Goal: Task Accomplishment & Management: Manage account settings

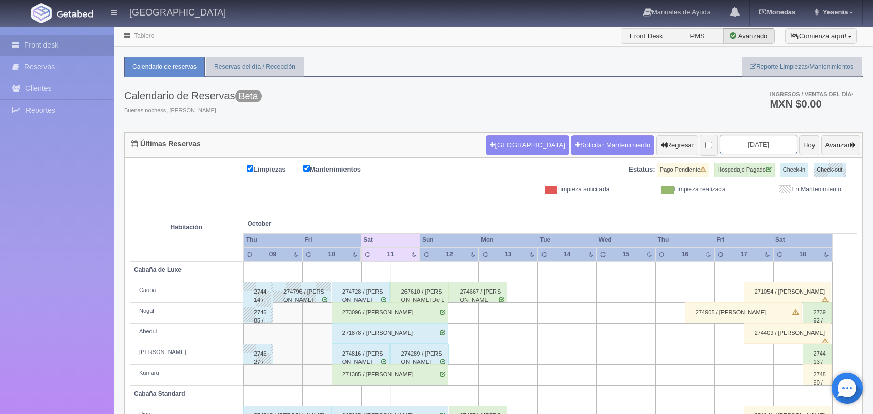
click at [732, 135] on input "[DATE]" at bounding box center [759, 144] width 78 height 19
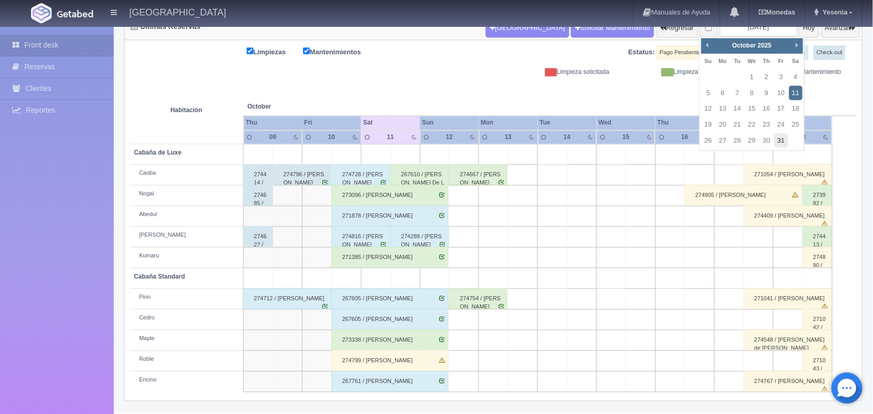
click at [784, 146] on link "31" at bounding box center [780, 140] width 13 height 15
type input "2025-10-31"
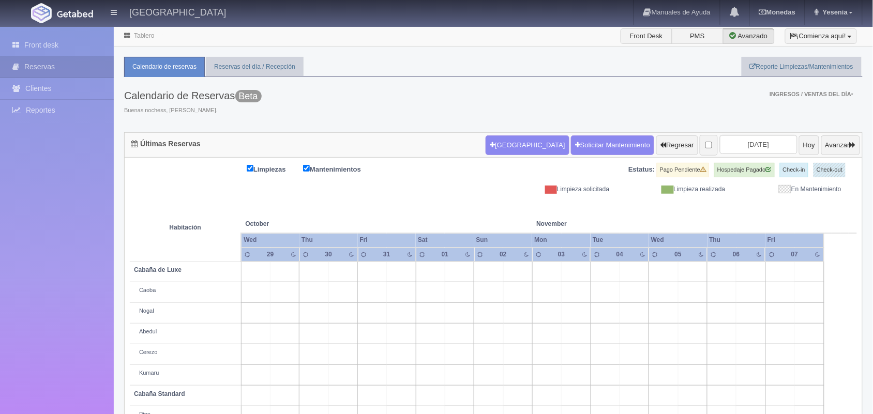
drag, startPoint x: 0, startPoint y: 0, endPoint x: 436, endPoint y: 213, distance: 484.9
click at [436, 213] on th at bounding box center [401, 213] width 87 height 39
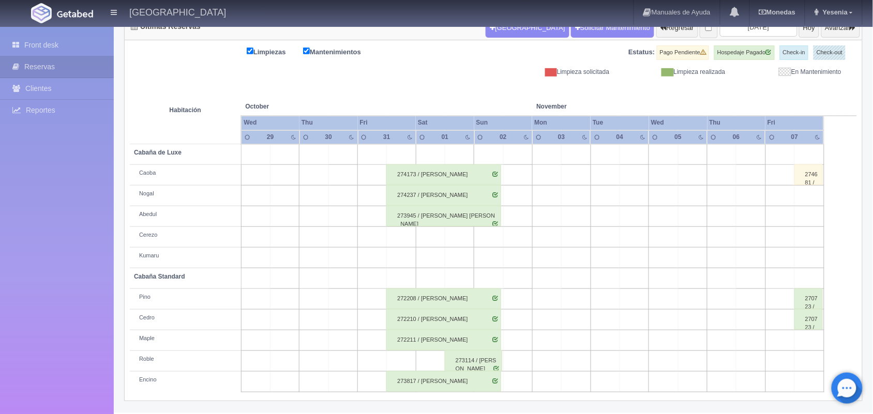
scroll to position [76, 0]
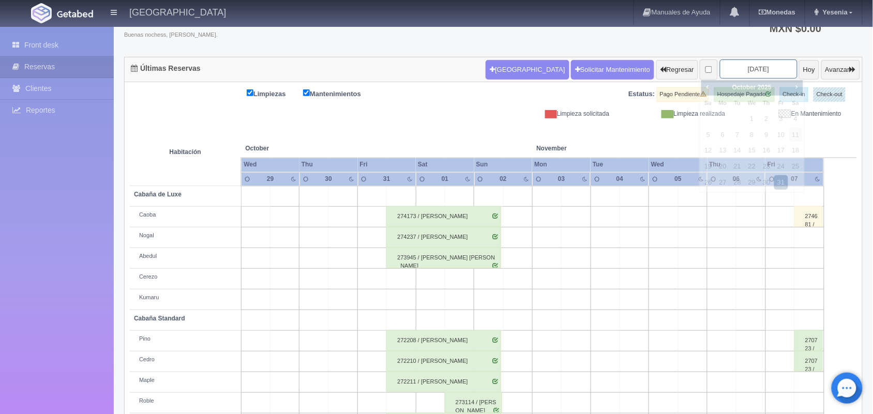
click at [761, 68] on input "[DATE]" at bounding box center [759, 68] width 78 height 19
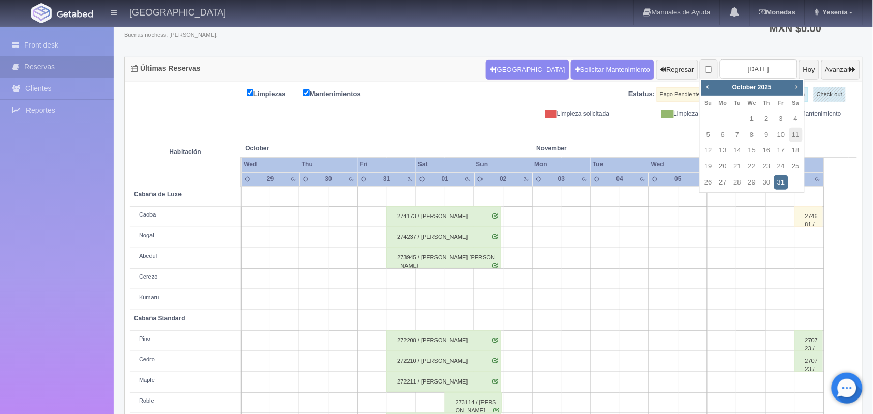
click at [798, 83] on span "Next" at bounding box center [797, 87] width 8 height 8
click at [797, 151] on link "15" at bounding box center [795, 150] width 13 height 15
type input "2025-11-15"
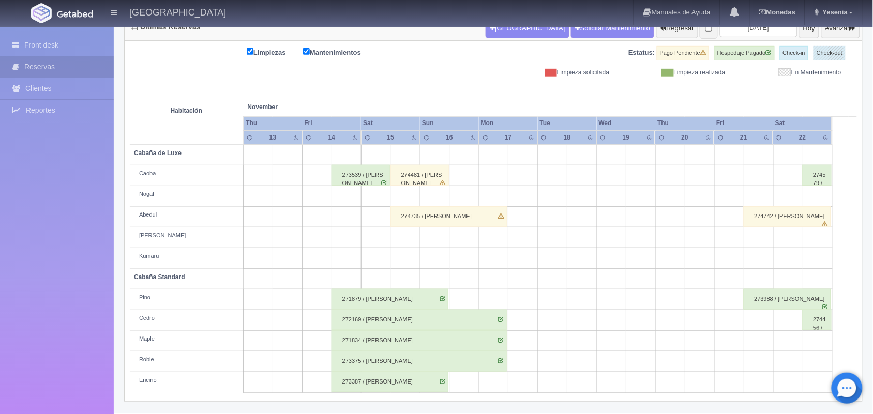
scroll to position [117, 0]
click at [753, 31] on input "2025-11-15" at bounding box center [759, 27] width 78 height 19
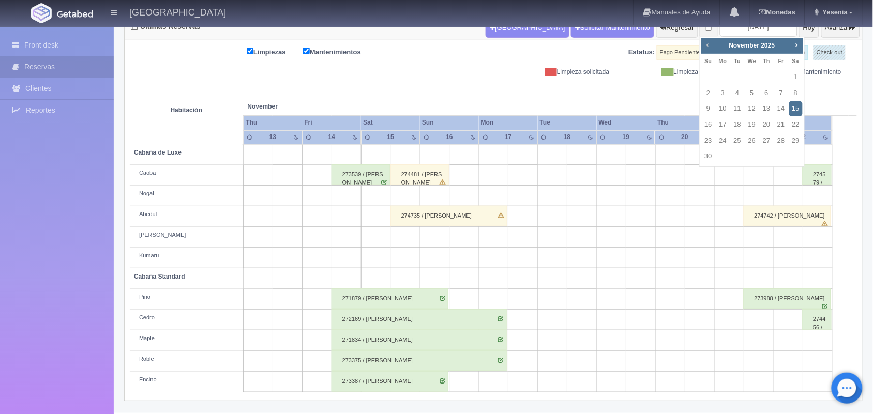
click at [710, 41] on span "Prev" at bounding box center [708, 45] width 8 height 8
click at [723, 122] on link "20" at bounding box center [722, 124] width 13 height 15
type input "2025-10-20"
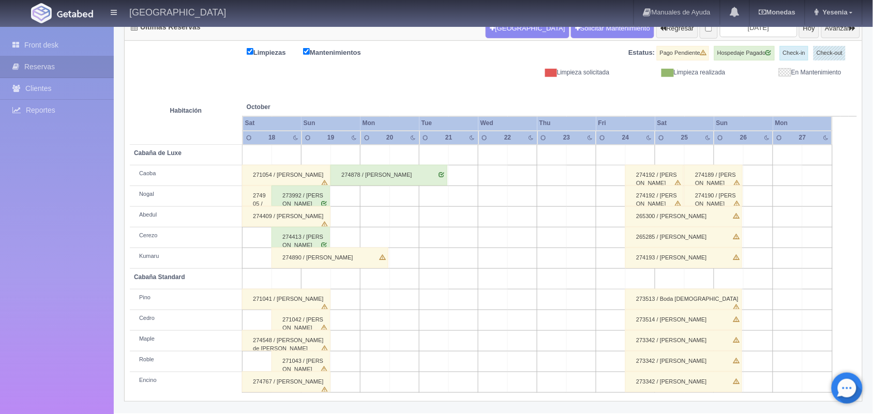
scroll to position [98, 0]
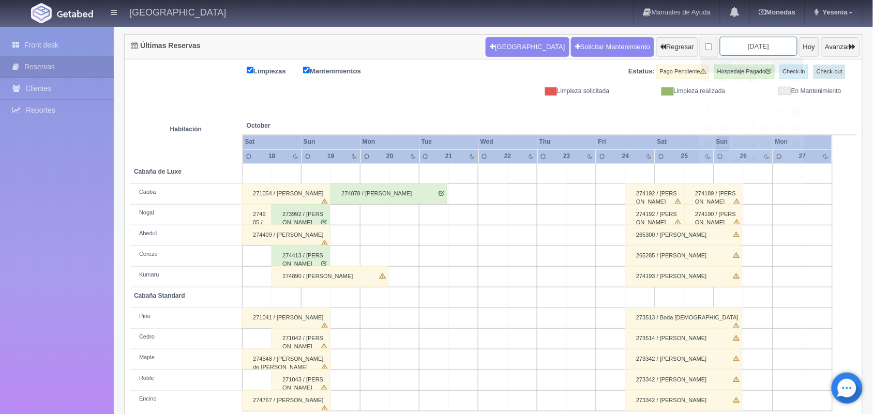
click at [734, 49] on input "2025-10-20" at bounding box center [759, 46] width 78 height 19
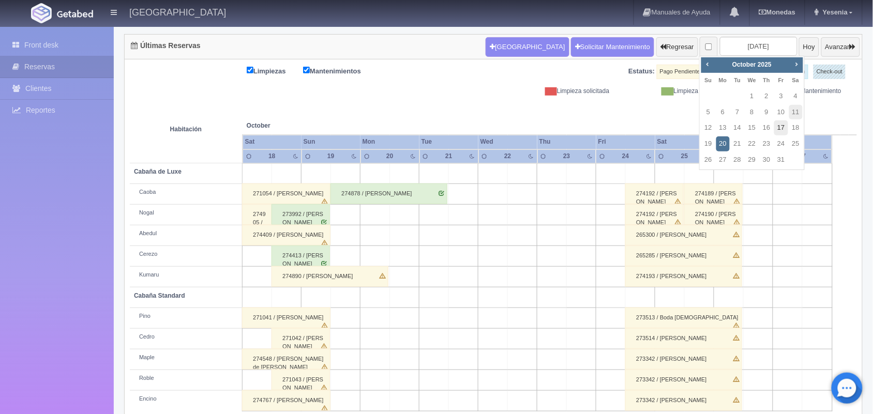
click at [787, 128] on link "17" at bounding box center [780, 128] width 13 height 15
type input "[DATE]"
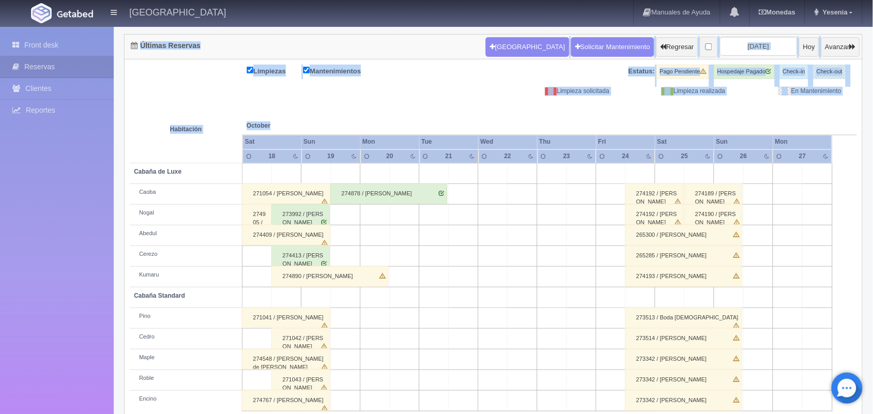
drag, startPoint x: 787, startPoint y: 128, endPoint x: 446, endPoint y: -29, distance: 375.4
click at [446, 0] on html "Hotel Xacallan Manuales de Ayuda Actualizaciones recientes Monedas Tipo de camb…" at bounding box center [436, 109] width 873 height 414
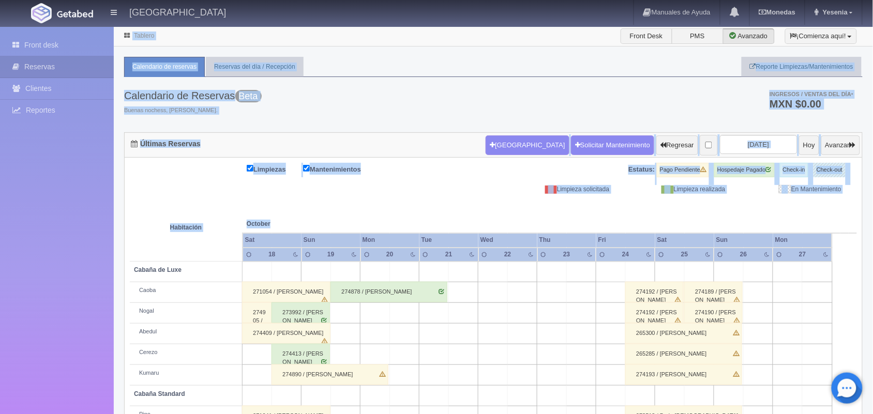
click at [406, 177] on div "Limpiezas Mantenimientos" at bounding box center [312, 170] width 364 height 14
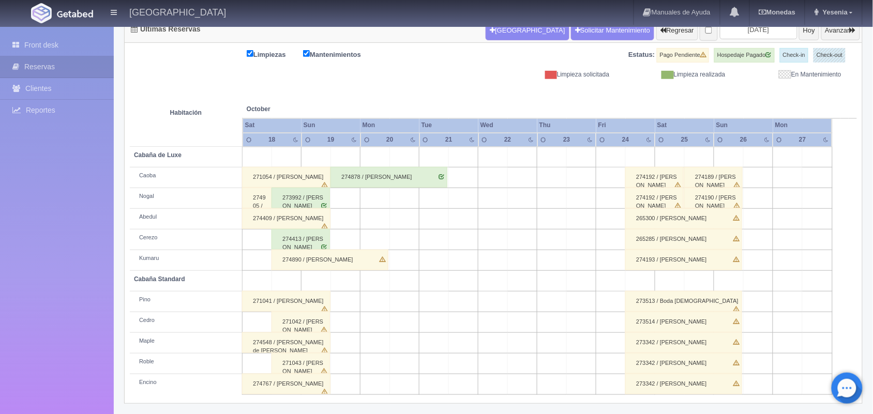
scroll to position [117, 0]
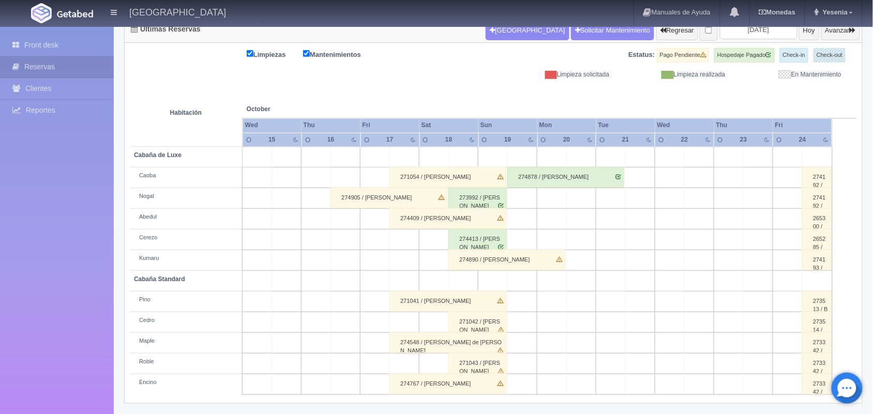
scroll to position [117, 0]
